Goal: Information Seeking & Learning: Check status

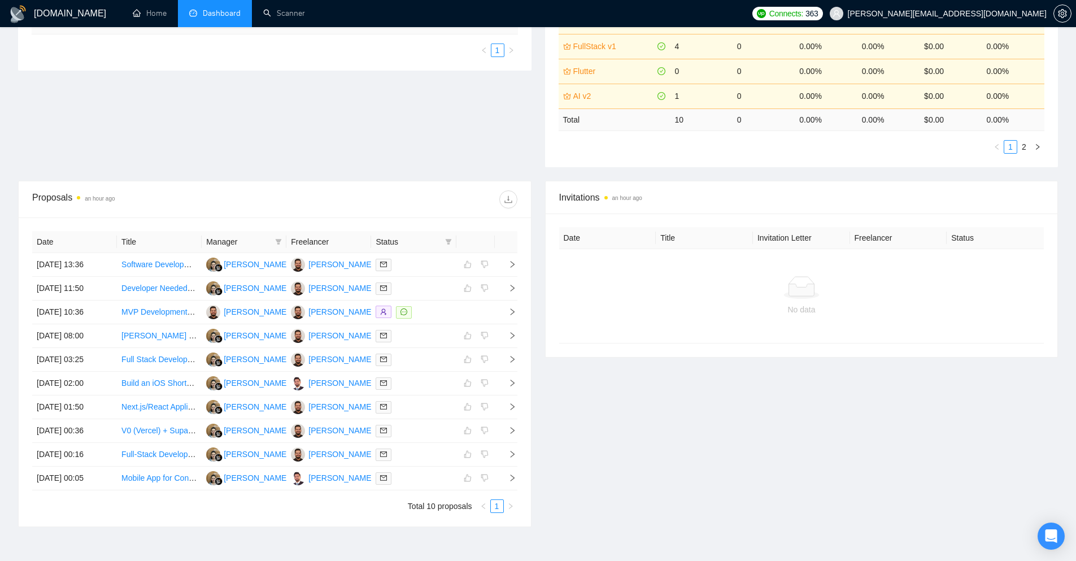
scroll to position [282, 0]
drag, startPoint x: 101, startPoint y: 295, endPoint x: 131, endPoint y: 183, distance: 116.2
click at [131, 183] on div "Proposals an hour ago Date Title Manager Freelancer Status 24 Sep, 2025 13:36 S…" at bounding box center [275, 353] width 514 height 346
click at [105, 149] on div "Proposal Sending Stats an hour ago By manager By Freelancer Name Proposals Repl…" at bounding box center [538, 48] width 1054 height 264
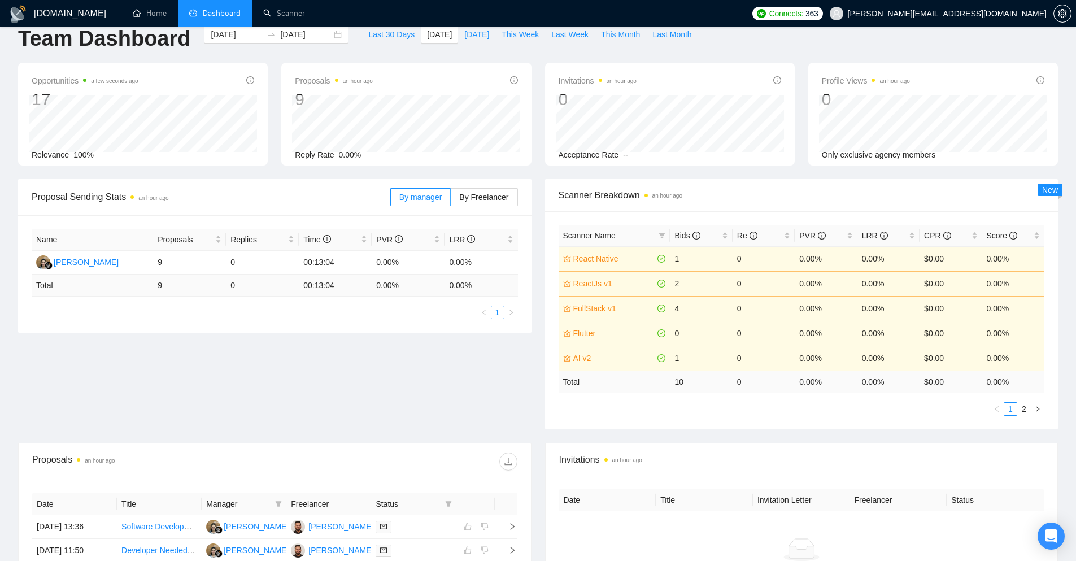
scroll to position [0, 0]
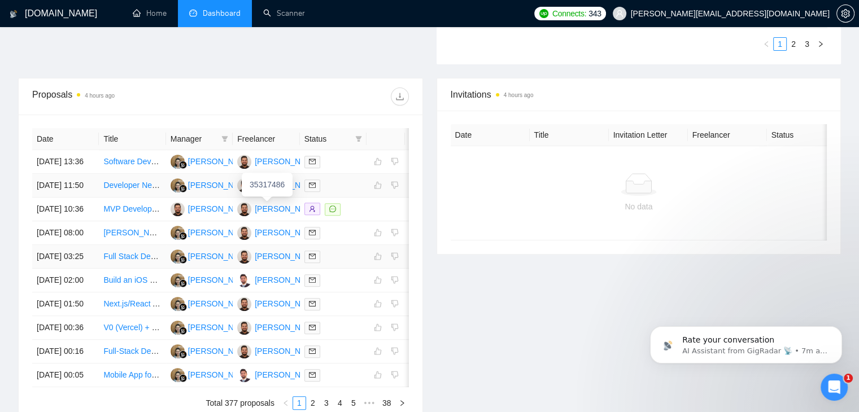
scroll to position [328, 0]
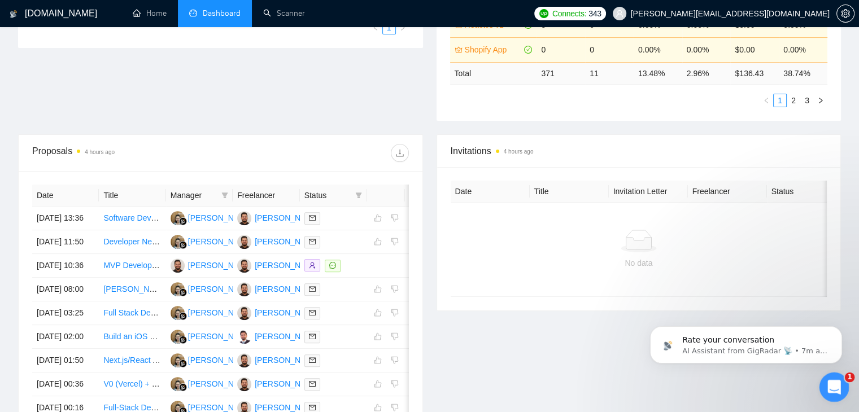
click at [825, 379] on div "Open Intercom Messenger" at bounding box center [832, 385] width 37 height 37
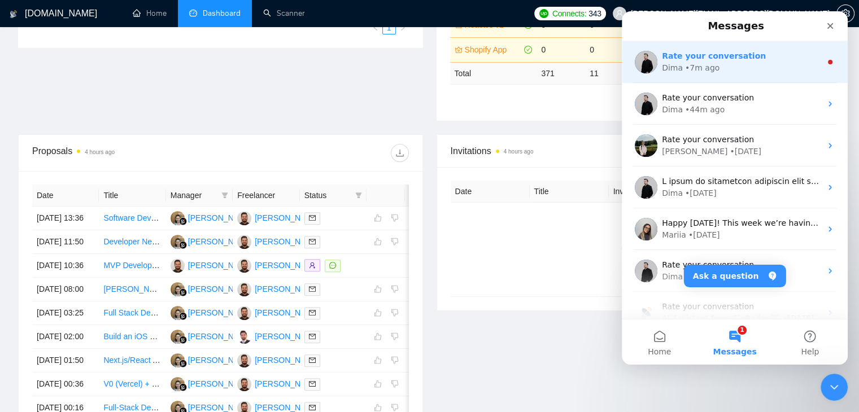
click at [711, 72] on div "• 7m ago" at bounding box center [702, 68] width 34 height 12
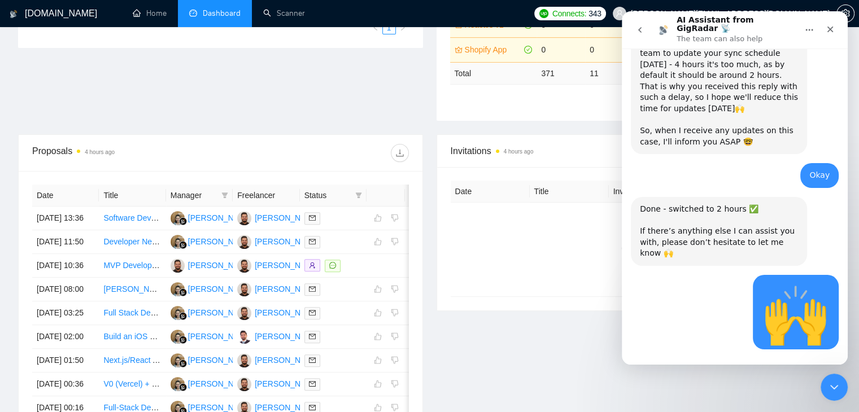
scroll to position [860, 0]
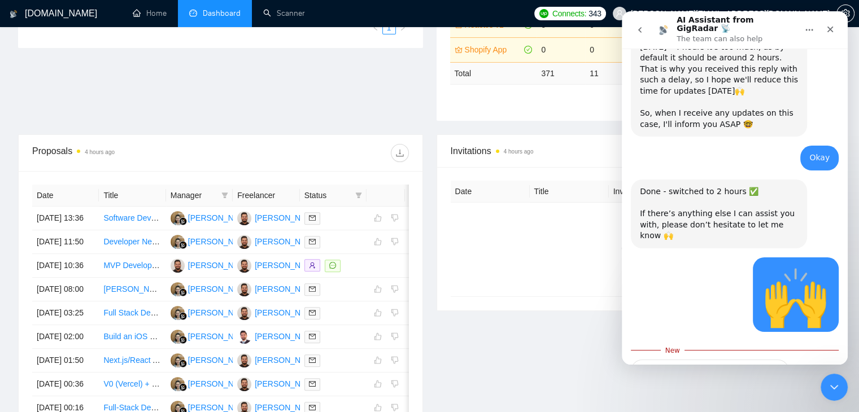
click at [637, 25] on icon "go back" at bounding box center [640, 29] width 9 height 9
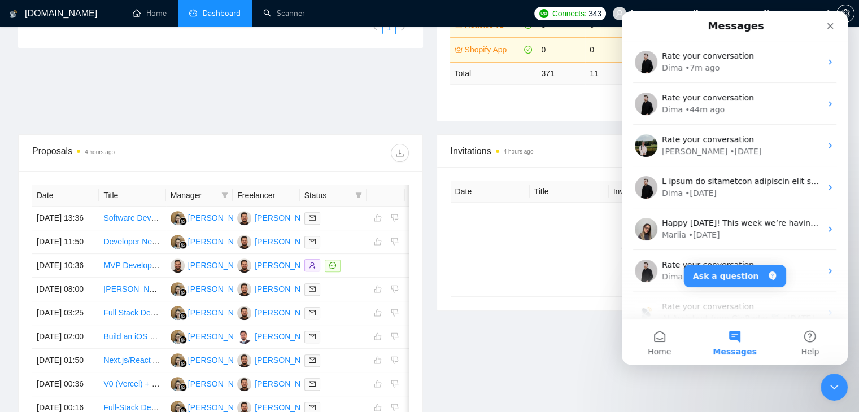
scroll to position [0, 0]
click at [832, 31] on div "Close" at bounding box center [830, 26] width 20 height 20
